Goal: Navigation & Orientation: Find specific page/section

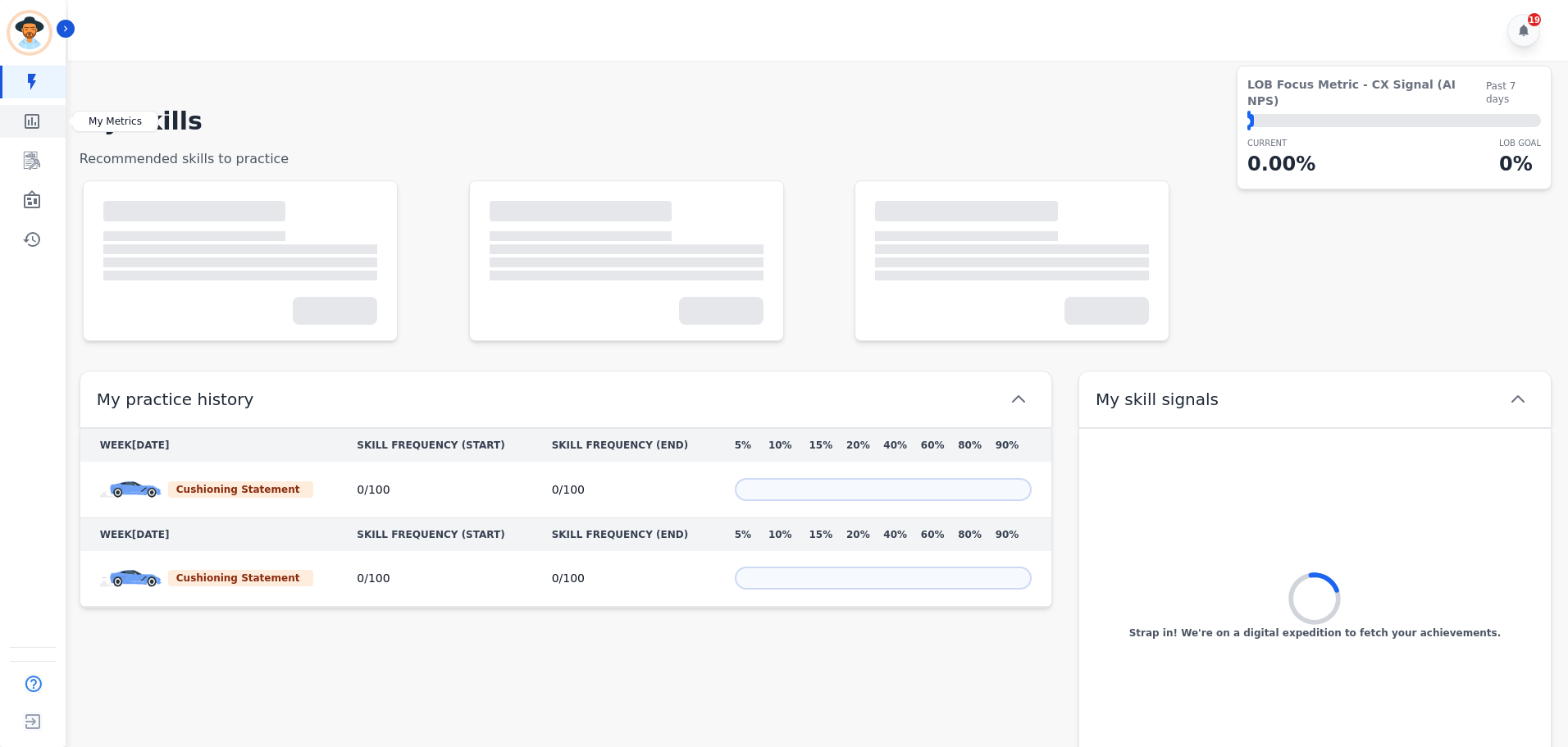
click at [46, 108] on link "Sidebar" at bounding box center [34, 121] width 64 height 33
